Goal: Information Seeking & Learning: Learn about a topic

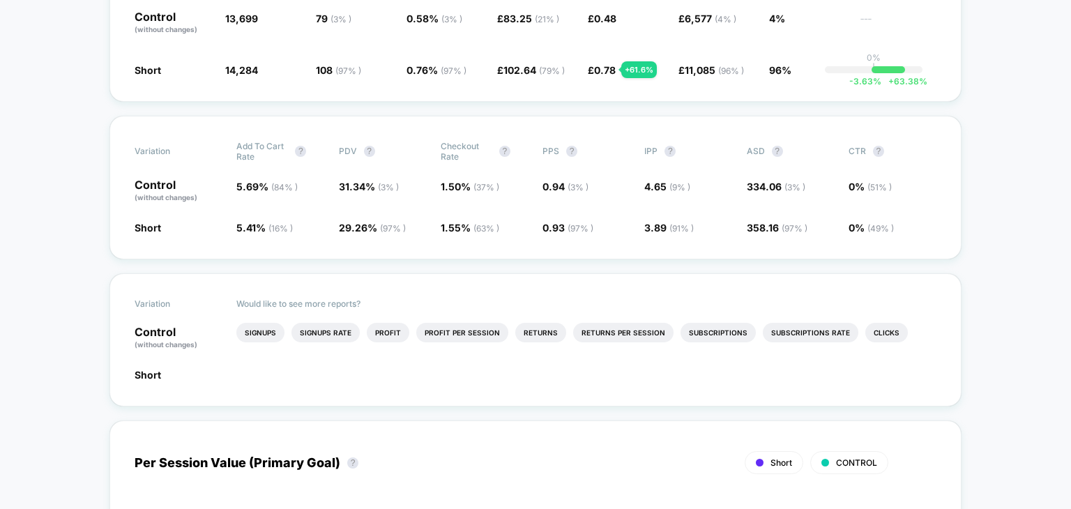
scroll to position [391, 0]
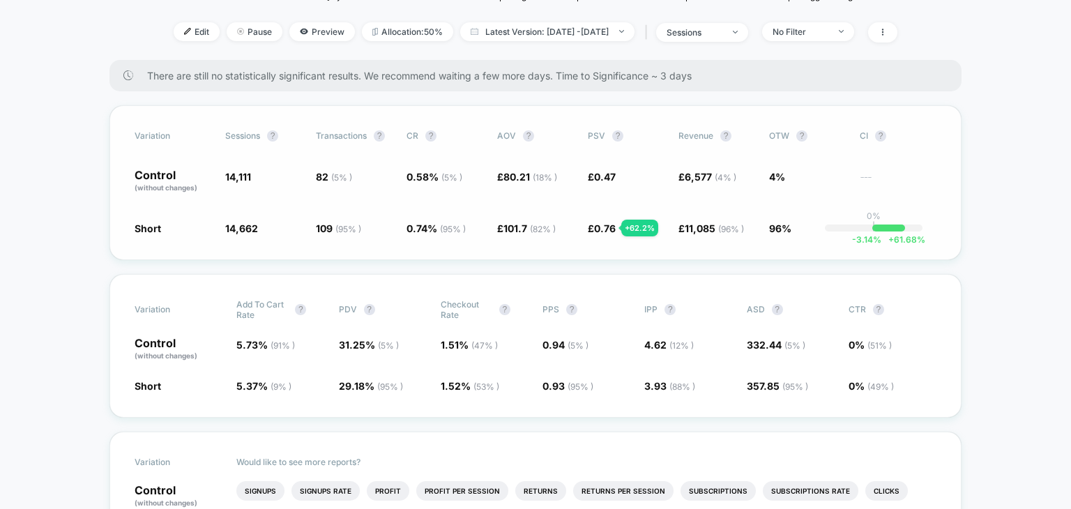
scroll to position [184, 0]
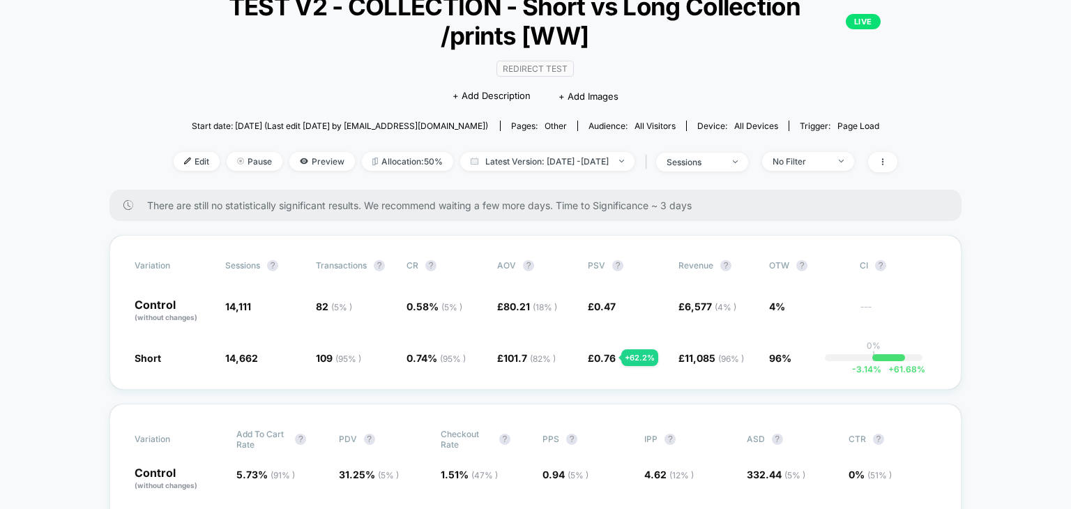
scroll to position [0, 0]
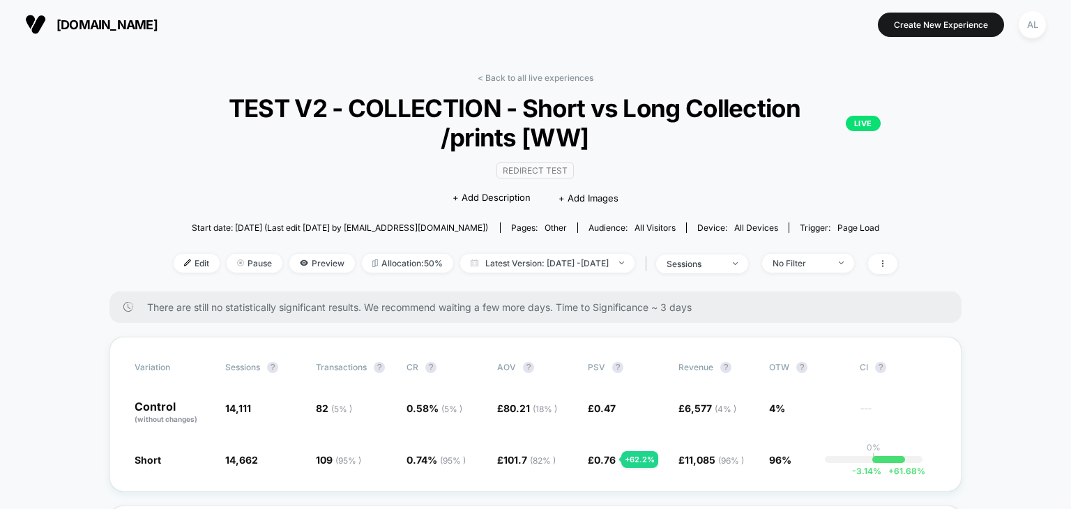
click at [533, 174] on span "Redirect Test" at bounding box center [534, 170] width 77 height 16
click at [145, 469] on div "Variation Sessions ? Transactions ? CR ? AOV ? PSV ? Revenue ? OTW ? CI ? Contr…" at bounding box center [535, 414] width 852 height 155
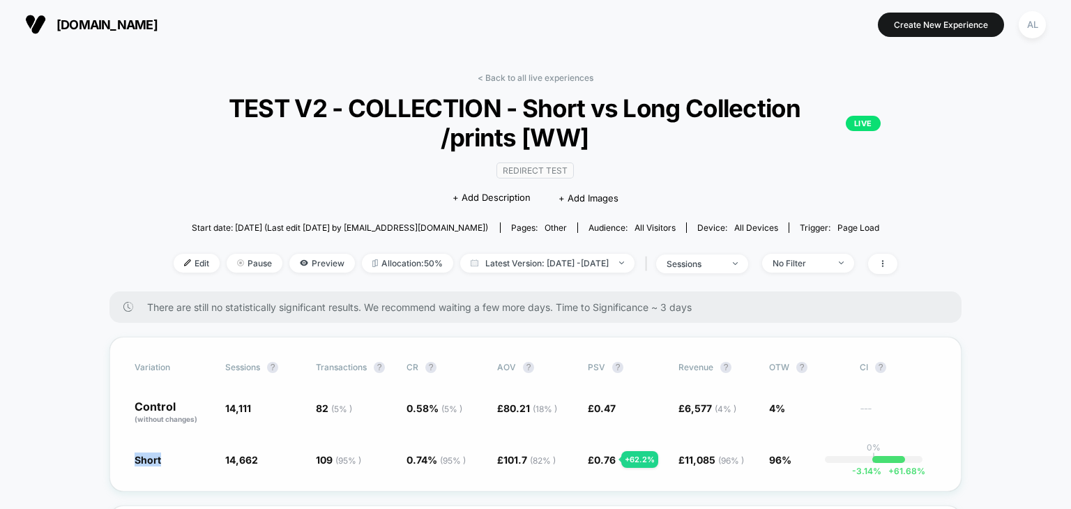
click at [145, 469] on div "Variation Sessions ? Transactions ? CR ? AOV ? PSV ? Revenue ? OTW ? CI ? Contr…" at bounding box center [535, 414] width 852 height 155
click at [897, 258] on span at bounding box center [882, 264] width 29 height 20
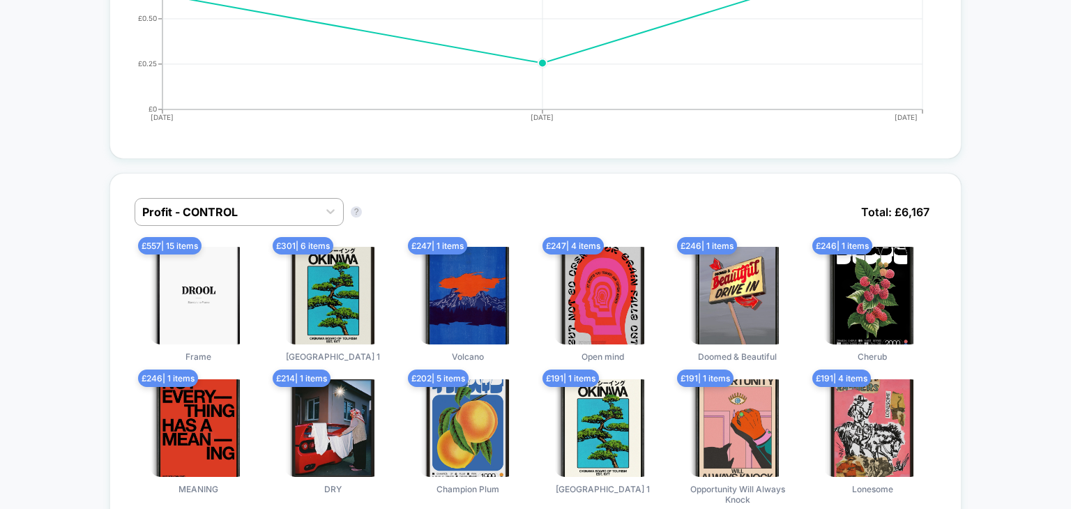
scroll to position [979, 0]
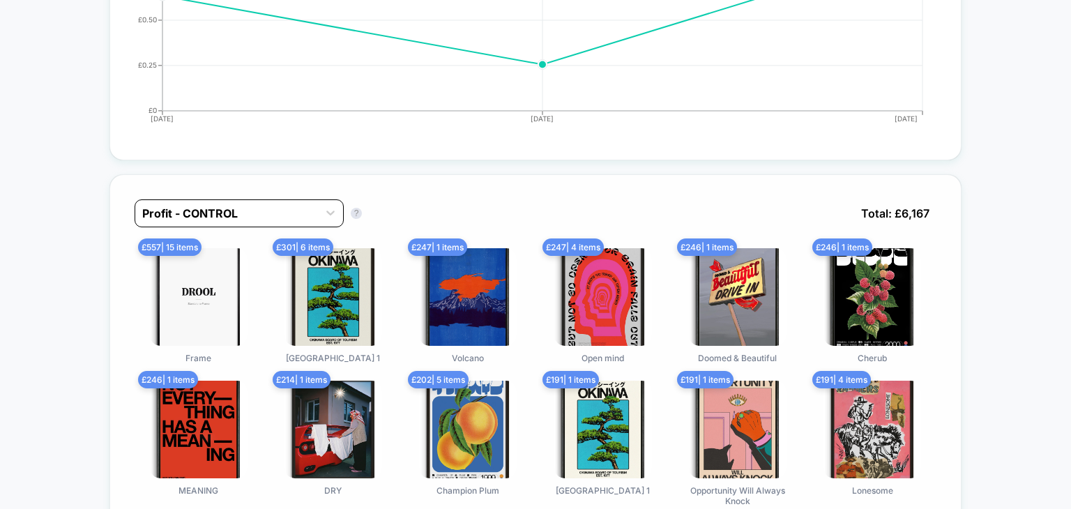
click at [245, 199] on div "Profit - CONTROL" at bounding box center [239, 213] width 209 height 28
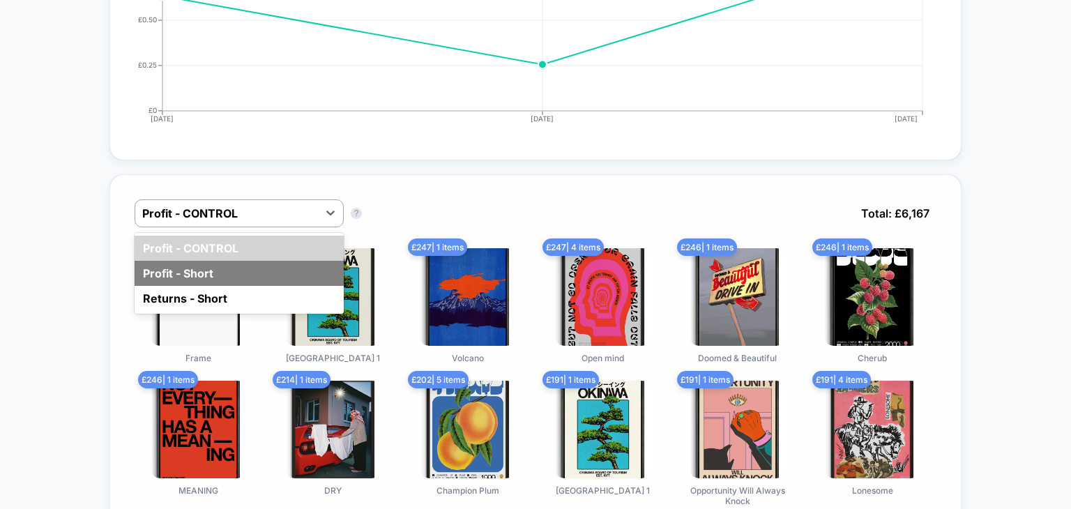
click at [210, 278] on div "Profit - Short" at bounding box center [239, 273] width 209 height 25
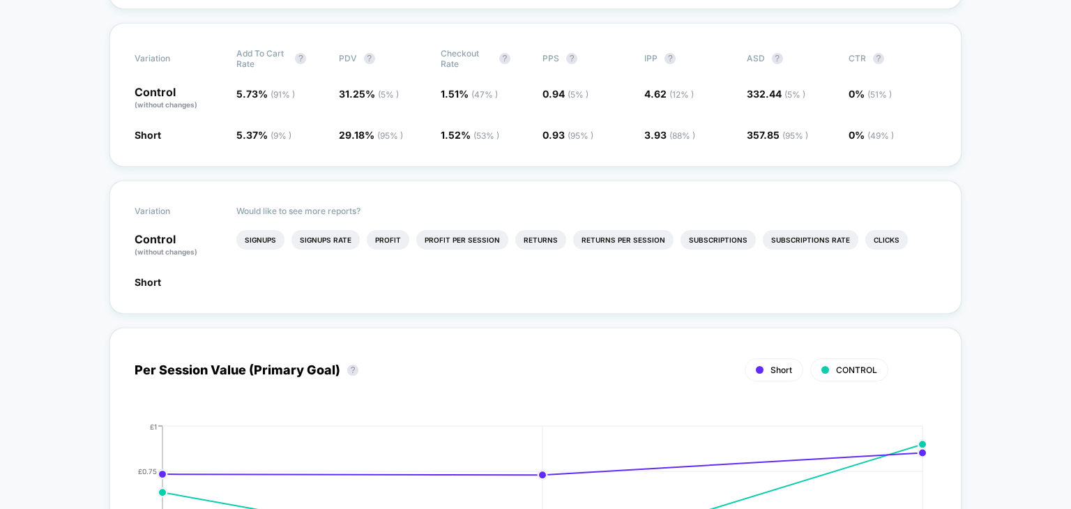
scroll to position [0, 0]
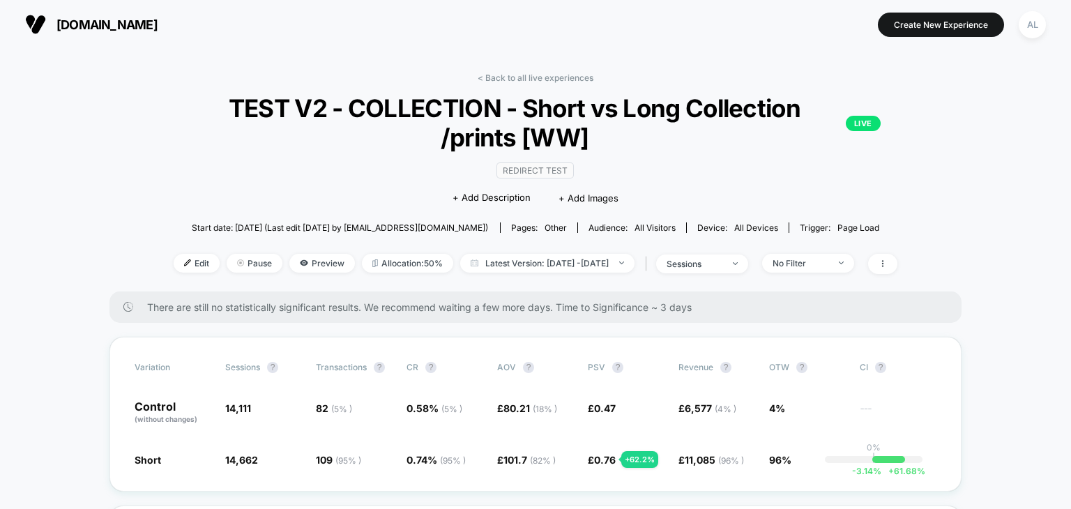
click at [547, 169] on span "Redirect Test" at bounding box center [534, 170] width 77 height 16
click at [299, 260] on span "Preview" at bounding box center [322, 263] width 66 height 19
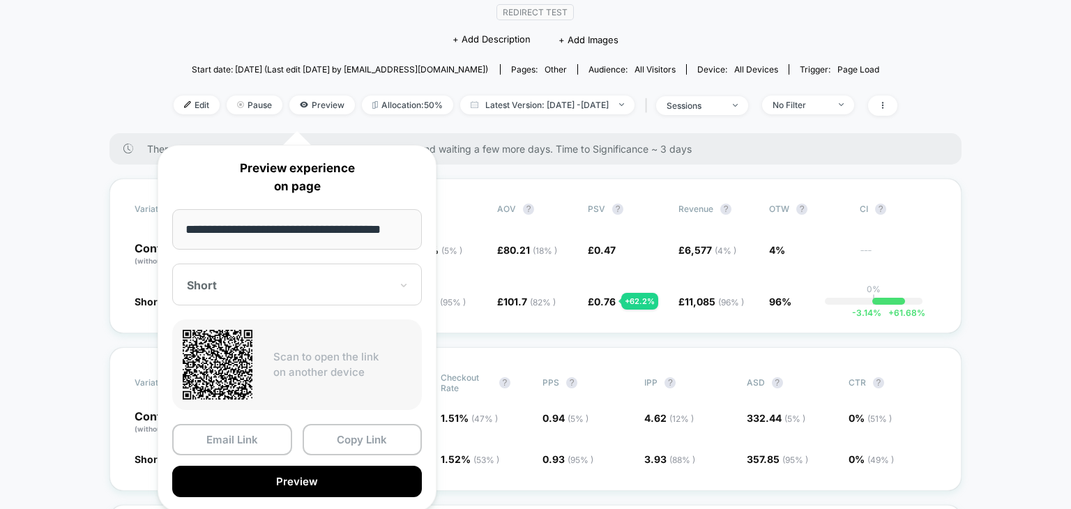
scroll to position [159, 0]
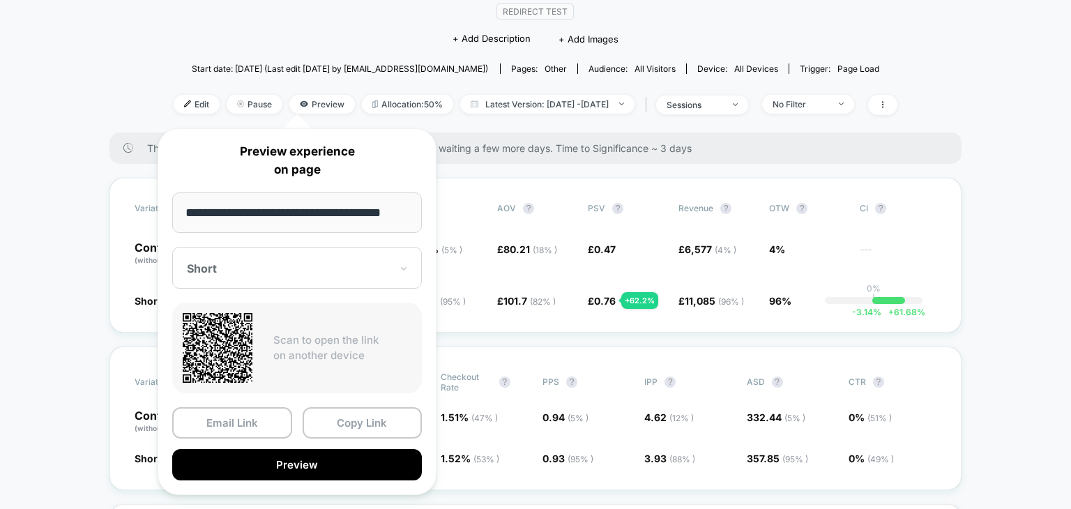
click at [266, 288] on div "Short" at bounding box center [297, 268] width 250 height 42
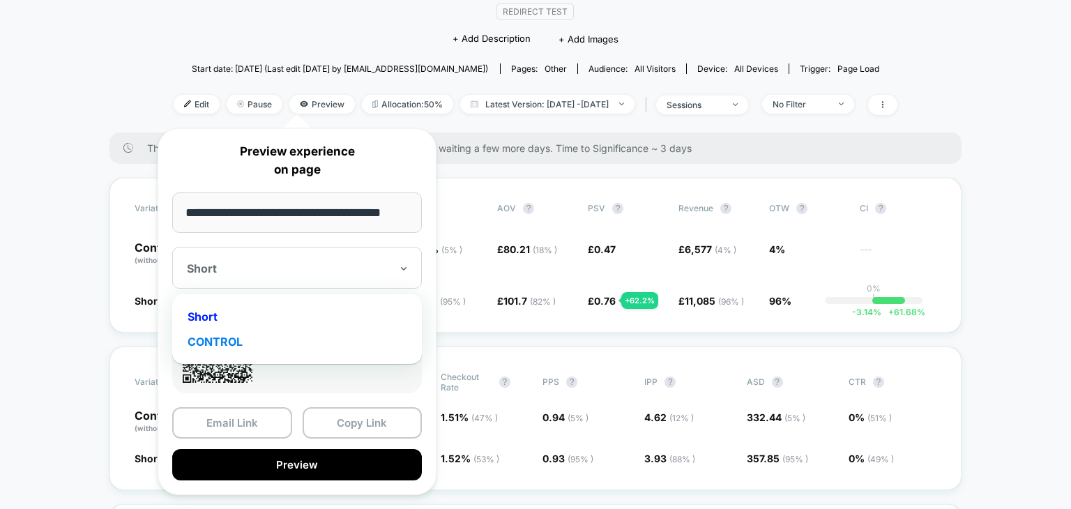
click at [245, 348] on div "CONTROL" at bounding box center [297, 341] width 236 height 25
click at [274, 267] on div at bounding box center [289, 268] width 204 height 14
click at [243, 312] on div "Short" at bounding box center [297, 316] width 236 height 25
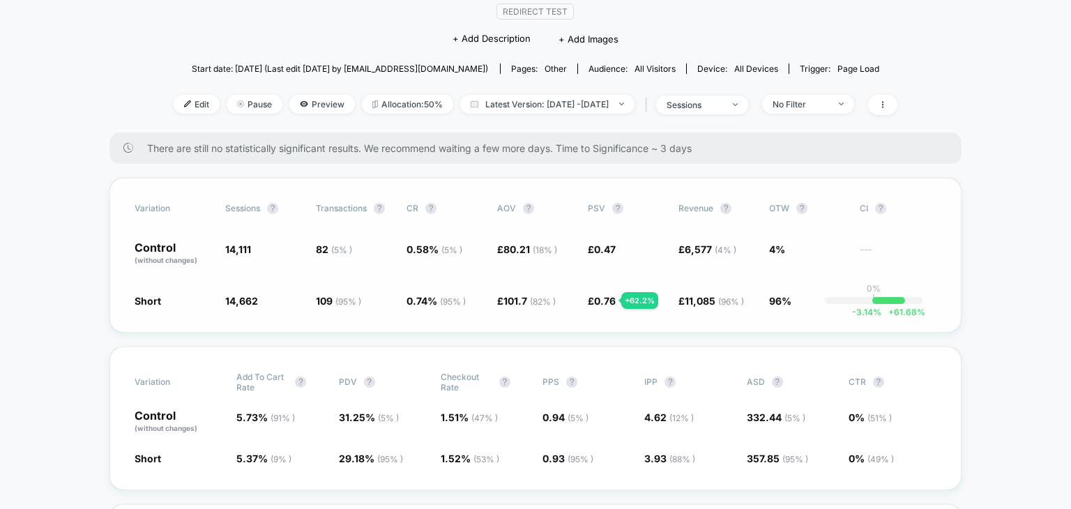
scroll to position [0, 0]
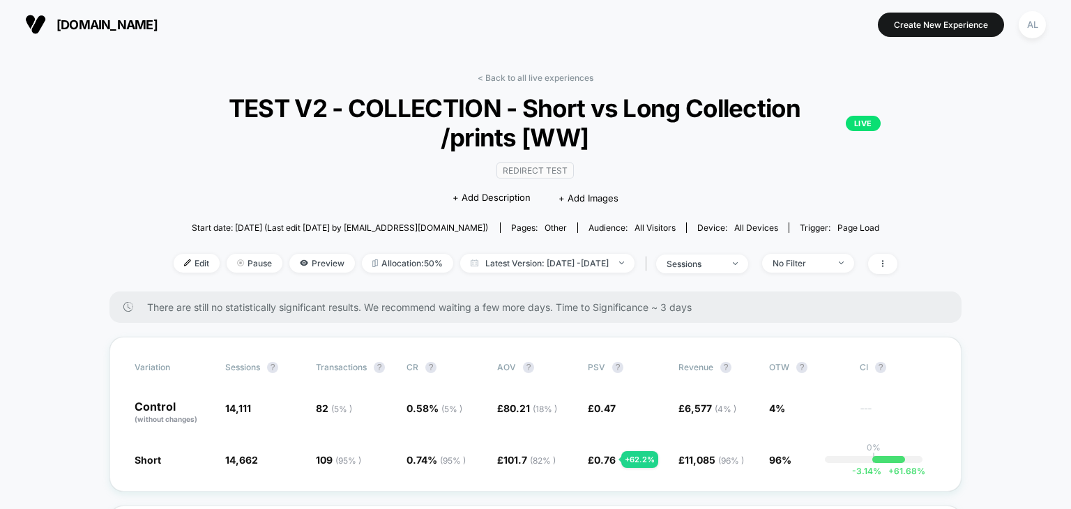
click at [139, 27] on span "[DOMAIN_NAME]" at bounding box center [106, 24] width 101 height 15
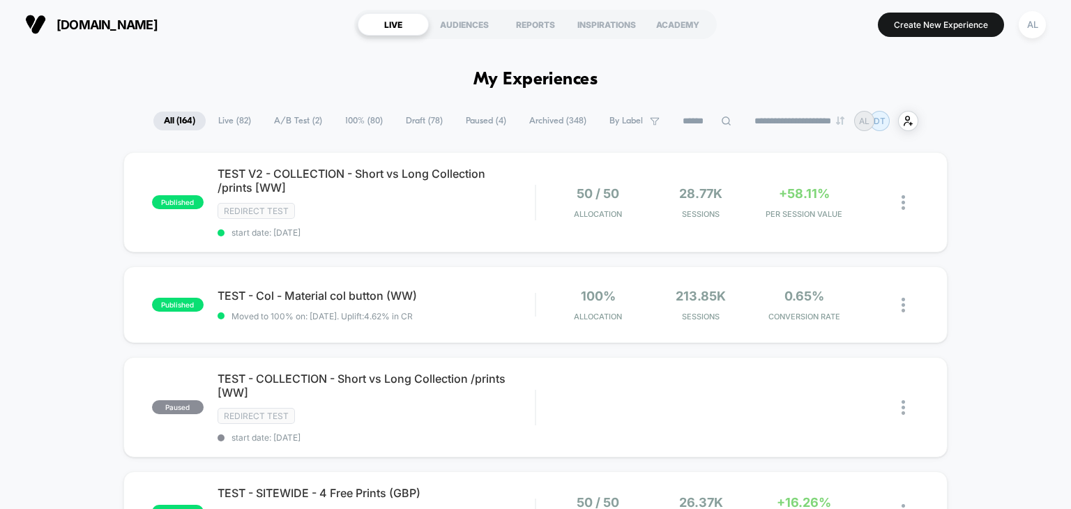
click at [290, 115] on span "A/B Test ( 2 )" at bounding box center [298, 121] width 69 height 19
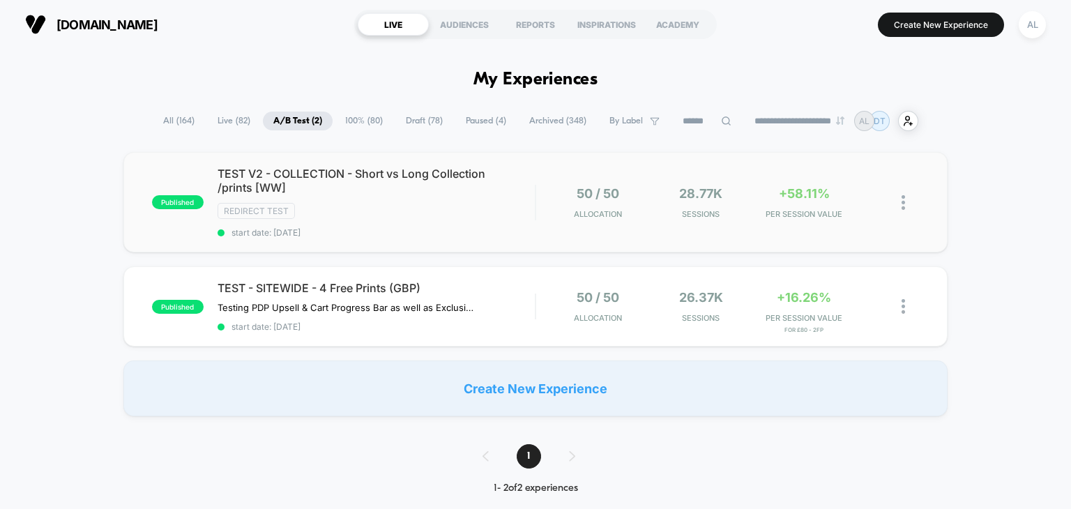
click at [902, 202] on img at bounding box center [903, 202] width 3 height 15
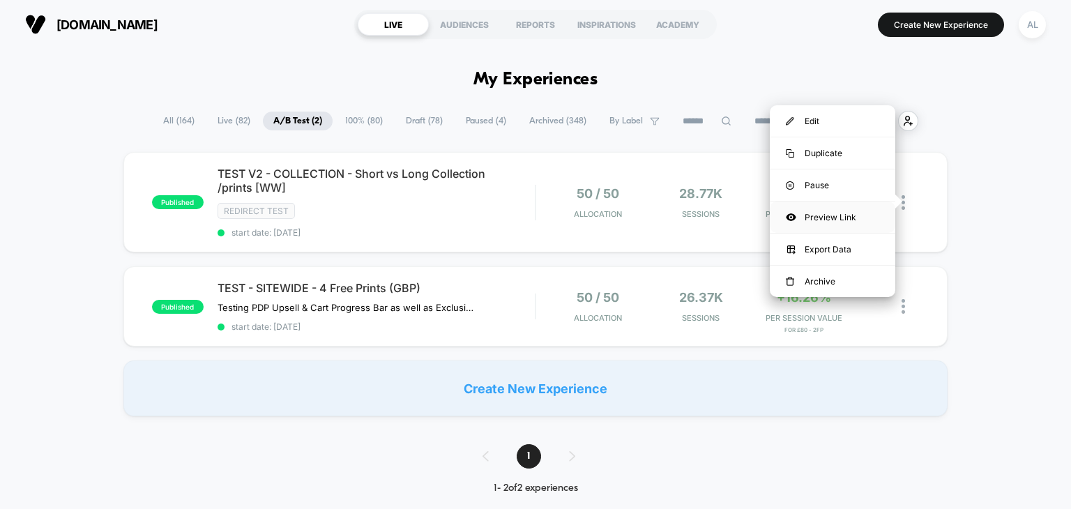
click at [828, 217] on div "Preview Link" at bounding box center [833, 217] width 126 height 31
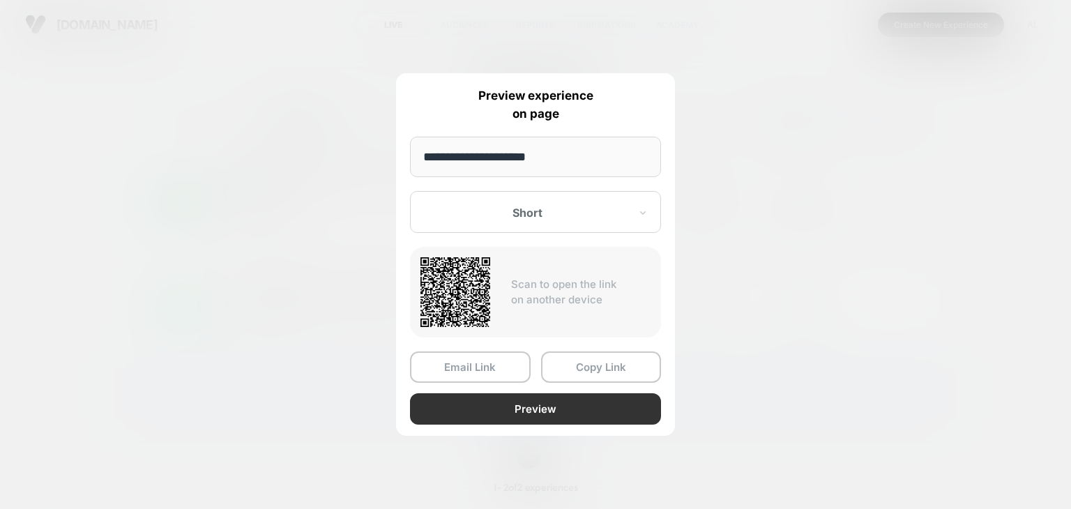
click at [540, 408] on button "Preview" at bounding box center [535, 408] width 251 height 31
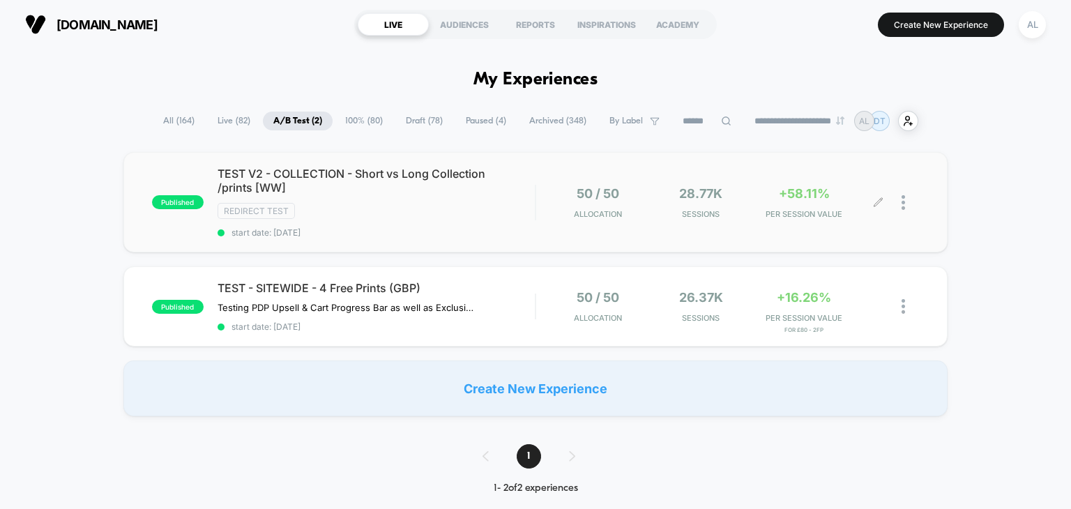
click at [382, 276] on div "published TEST - SITEWIDE - 4 Free Prints (GBP) Testing PDP Upsell & Cart Progr…" at bounding box center [535, 306] width 825 height 80
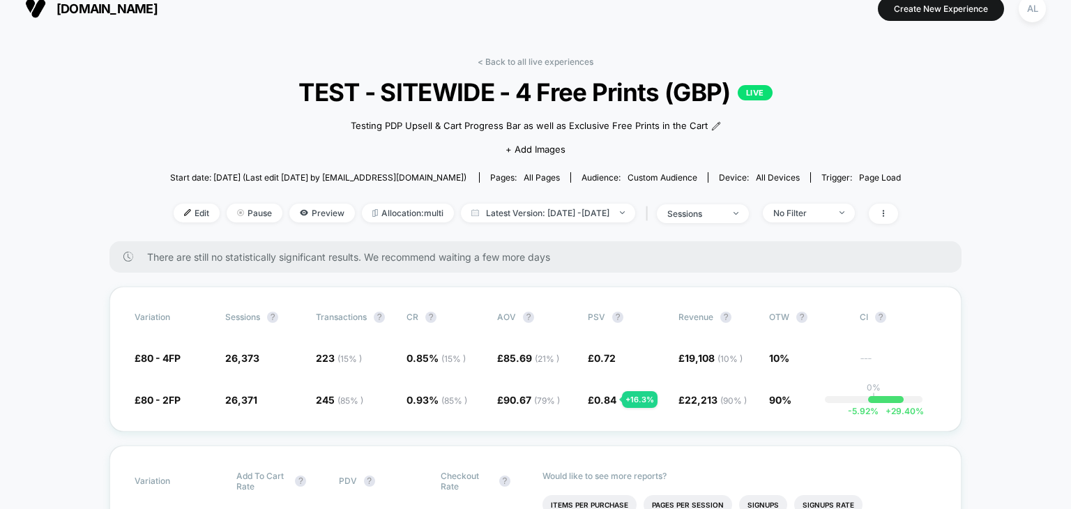
scroll to position [18, 0]
